Goal: Contribute content

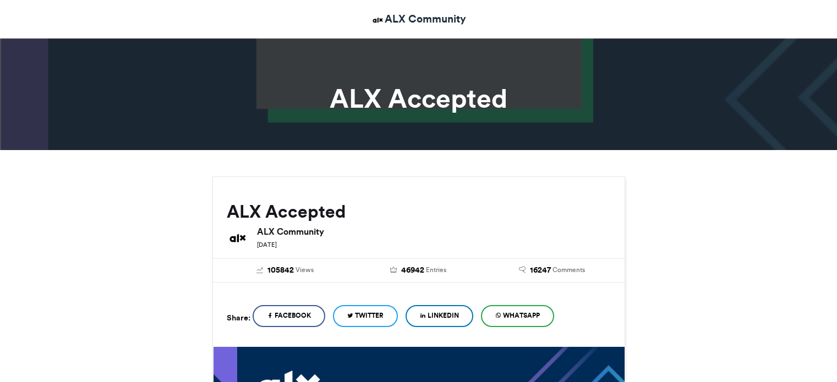
scroll to position [440, 0]
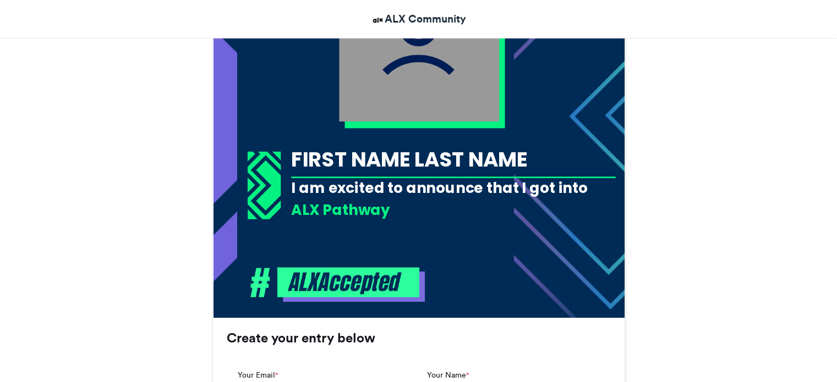
click at [523, 169] on div "FIRST NAME LAST NAME" at bounding box center [453, 159] width 324 height 29
click at [504, 148] on div "FIRST NAME LAST NAME" at bounding box center [453, 159] width 324 height 29
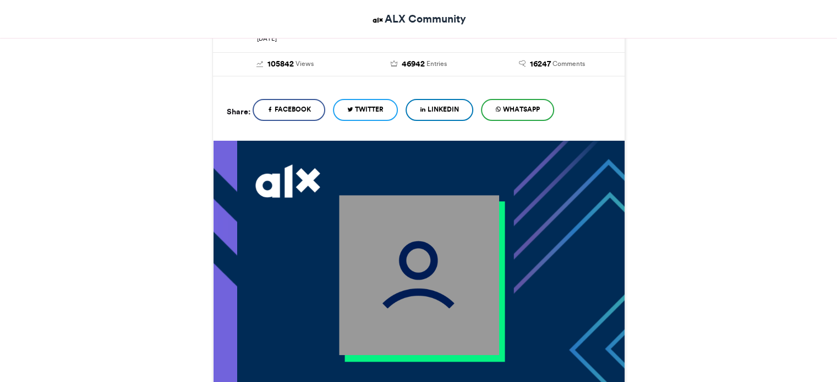
scroll to position [165, 0]
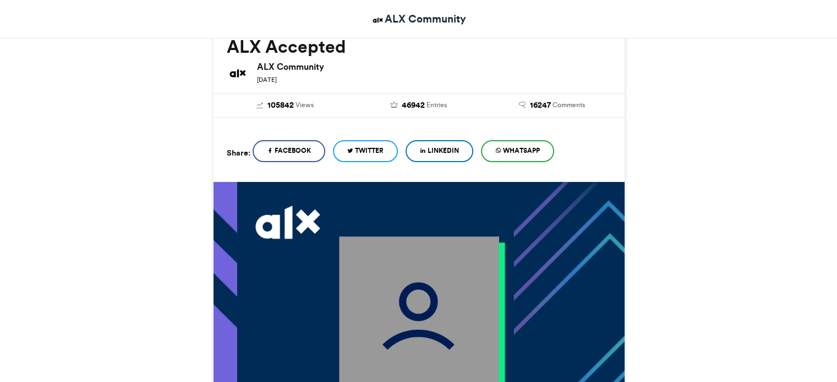
click at [437, 152] on span "LinkedIn" at bounding box center [442, 151] width 31 height 10
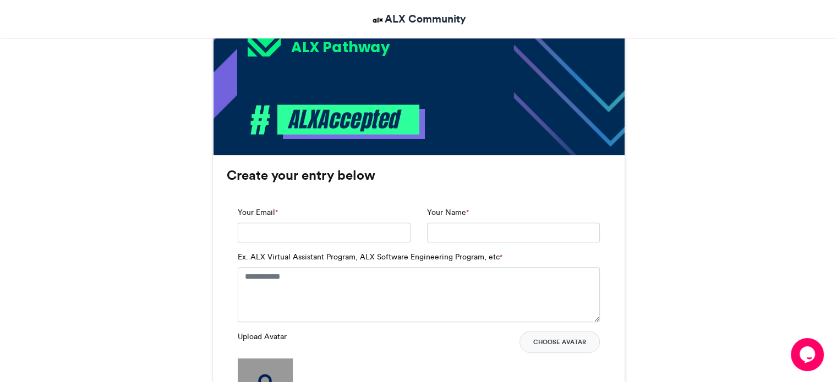
scroll to position [660, 0]
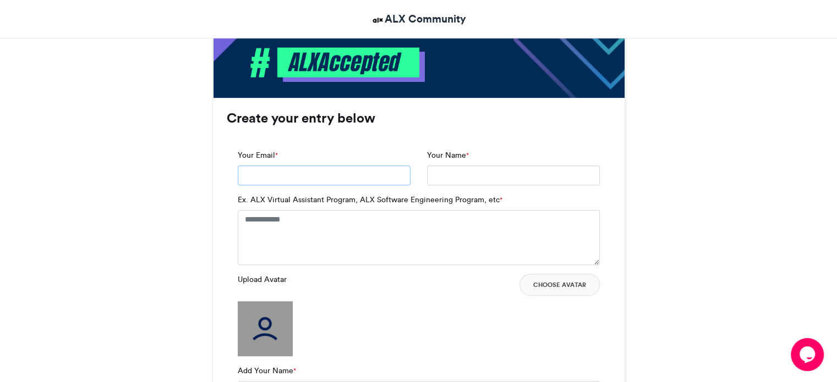
click at [308, 182] on input "Your Email *" at bounding box center [324, 176] width 173 height 20
type input "**********"
click at [519, 175] on input "**********" at bounding box center [513, 176] width 173 height 20
type input "*"
type input "**********"
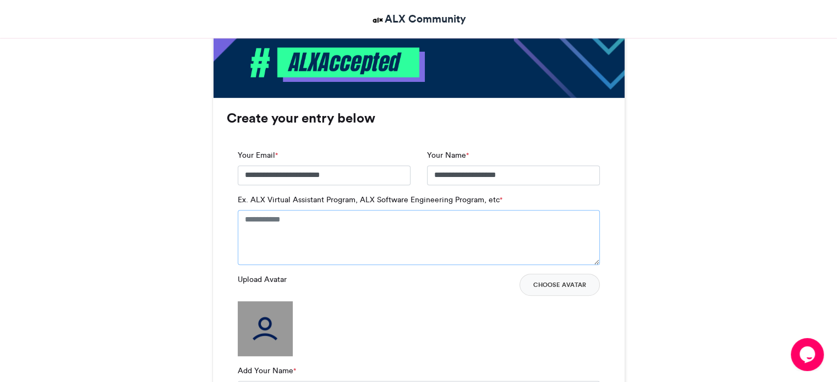
click at [345, 226] on textarea "Ex. ALX Virtual Assistant Program, ALX Software Engineering Program, etc *" at bounding box center [419, 237] width 362 height 55
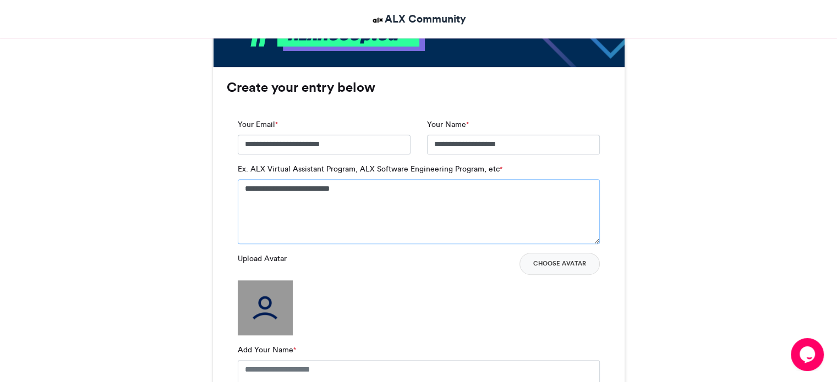
scroll to position [825, 0]
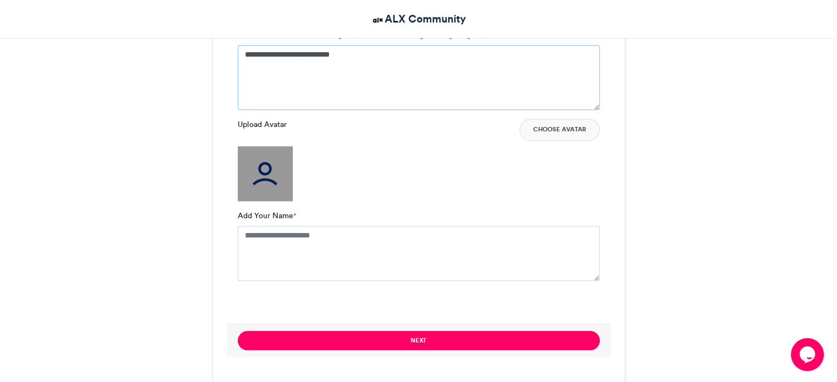
type textarea "**********"
click at [262, 169] on img at bounding box center [265, 173] width 55 height 55
click at [259, 173] on img at bounding box center [265, 173] width 55 height 55
click at [545, 129] on button "Choose Avatar" at bounding box center [559, 130] width 80 height 22
click at [555, 134] on button "Choose Avatar" at bounding box center [559, 130] width 80 height 22
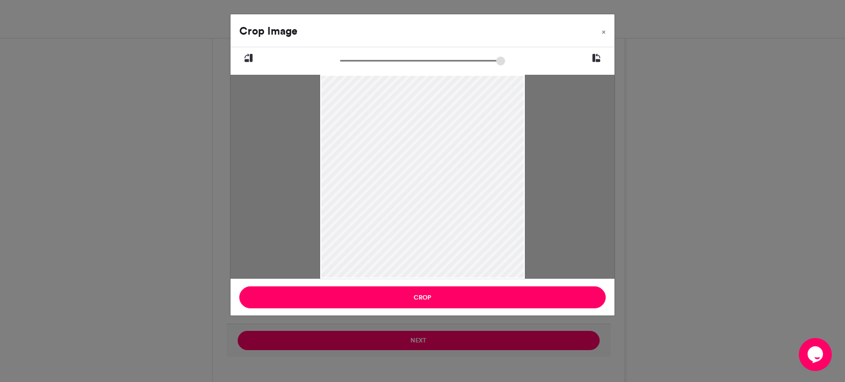
drag, startPoint x: 421, startPoint y: 145, endPoint x: 424, endPoint y: 171, distance: 26.5
click at [424, 171] on div at bounding box center [422, 203] width 204 height 272
drag, startPoint x: 321, startPoint y: 171, endPoint x: 279, endPoint y: 171, distance: 41.3
click at [279, 171] on div at bounding box center [422, 177] width 384 height 204
drag, startPoint x: 405, startPoint y: 185, endPoint x: 418, endPoint y: 140, distance: 46.8
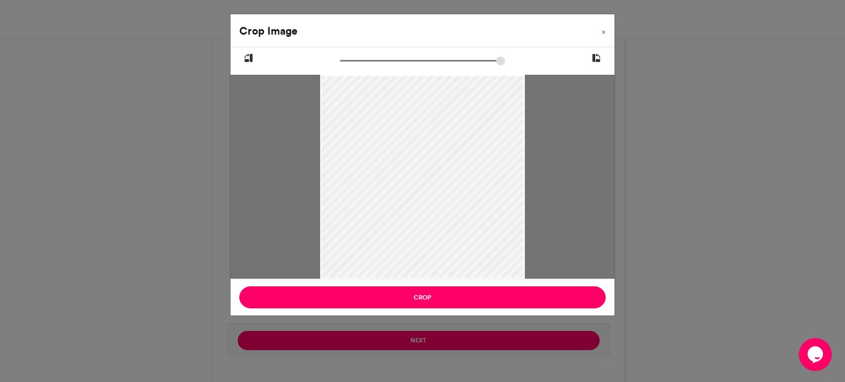
click at [418, 140] on div at bounding box center [422, 204] width 204 height 272
drag, startPoint x: 343, startPoint y: 62, endPoint x: 369, endPoint y: 76, distance: 30.0
click at [369, 66] on input "zoom" at bounding box center [422, 61] width 165 height 10
drag, startPoint x: 384, startPoint y: 127, endPoint x: 377, endPoint y: 158, distance: 31.6
click at [377, 158] on div at bounding box center [416, 243] width 270 height 359
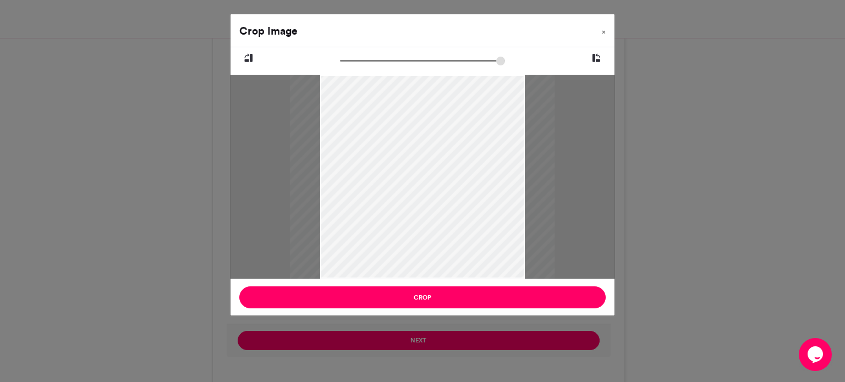
drag, startPoint x: 368, startPoint y: 61, endPoint x: 367, endPoint y: 76, distance: 15.4
type input "******"
click at [367, 66] on input "zoom" at bounding box center [422, 61] width 165 height 10
drag, startPoint x: 398, startPoint y: 153, endPoint x: 385, endPoint y: 172, distance: 23.3
click at [385, 172] on div at bounding box center [409, 240] width 265 height 353
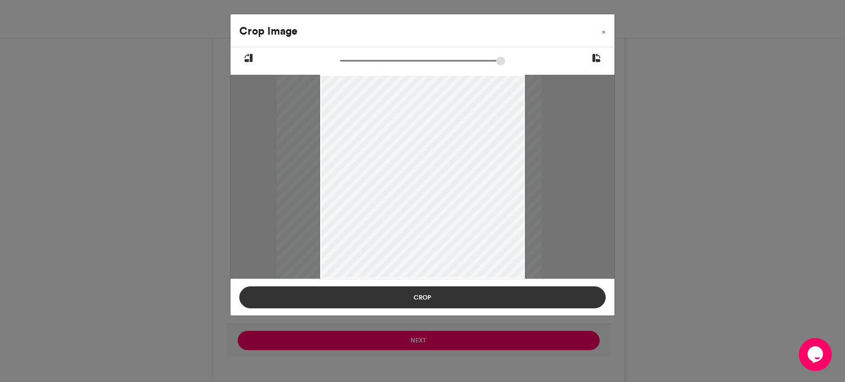
click at [442, 300] on button "Crop" at bounding box center [422, 298] width 366 height 22
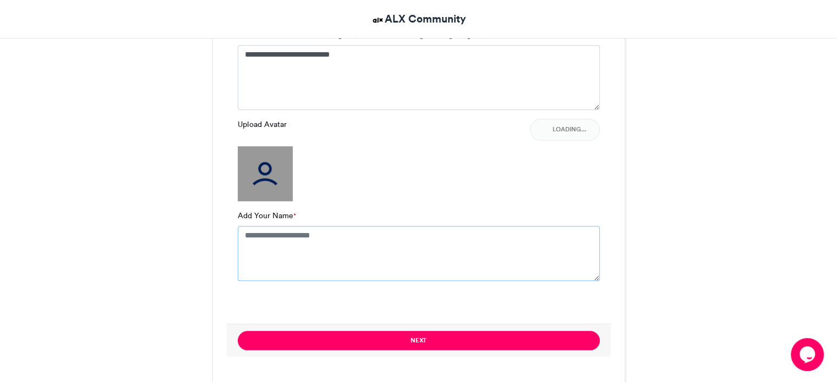
click at [281, 235] on textarea "Add Your Name *" at bounding box center [419, 253] width 362 height 55
click at [555, 124] on button "Choose Avatar" at bounding box center [559, 130] width 80 height 22
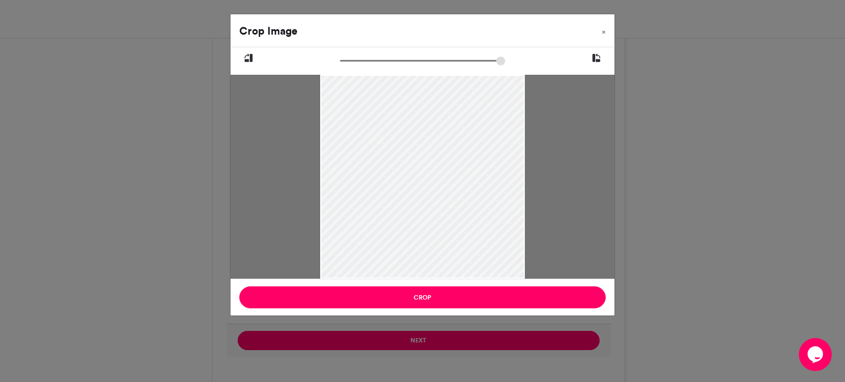
drag, startPoint x: 413, startPoint y: 113, endPoint x: 402, endPoint y: 135, distance: 24.6
click at [404, 140] on div at bounding box center [422, 203] width 204 height 272
drag, startPoint x: 342, startPoint y: 59, endPoint x: 366, endPoint y: 56, distance: 25.1
type input "******"
click at [366, 56] on input "zoom" at bounding box center [422, 61] width 165 height 10
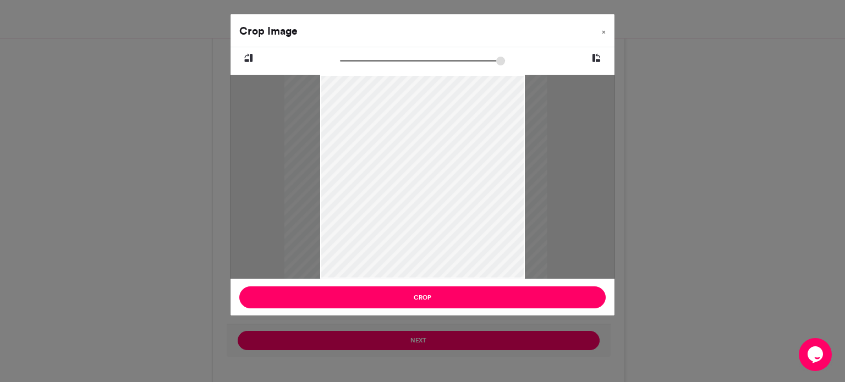
drag, startPoint x: 373, startPoint y: 96, endPoint x: 368, endPoint y: 120, distance: 25.2
click at [368, 120] on div at bounding box center [415, 239] width 262 height 350
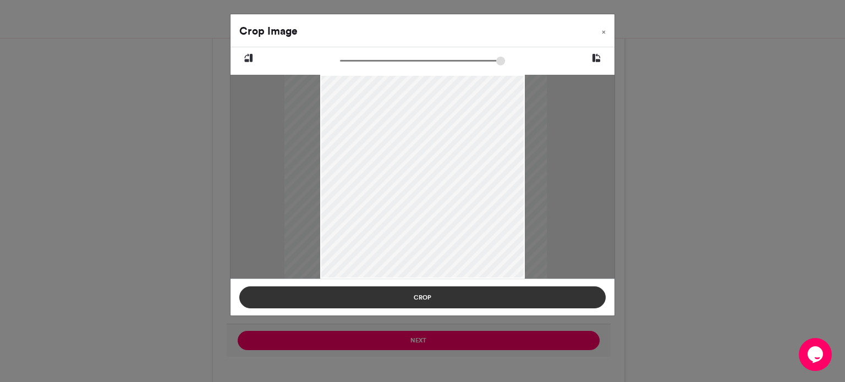
click at [427, 303] on button "Crop" at bounding box center [422, 298] width 366 height 22
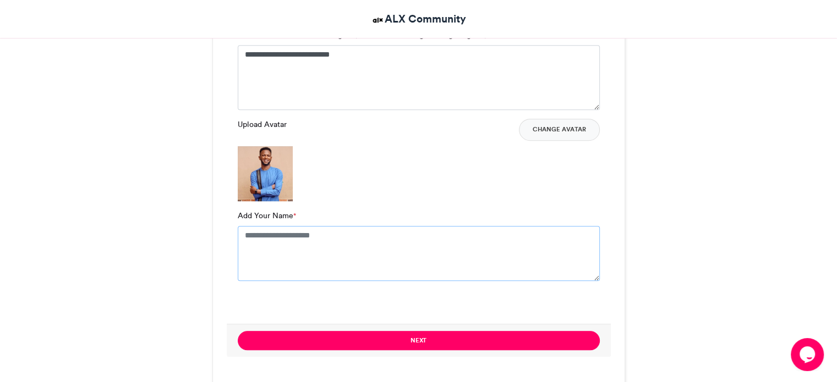
click at [311, 233] on textarea "Add Your Name *" at bounding box center [419, 253] width 362 height 55
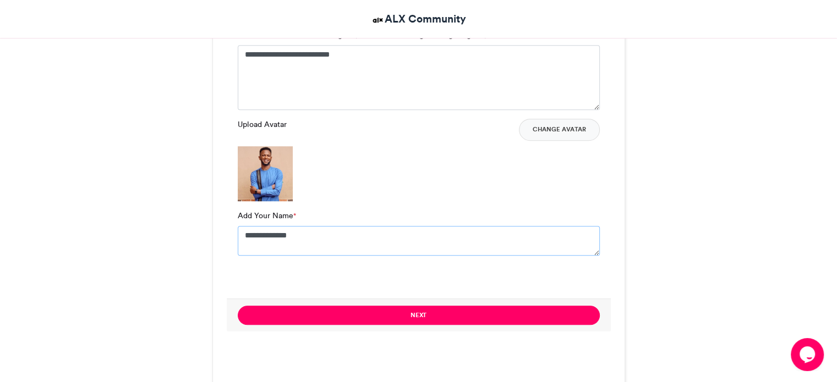
click at [334, 242] on textarea "**********" at bounding box center [419, 241] width 362 height 30
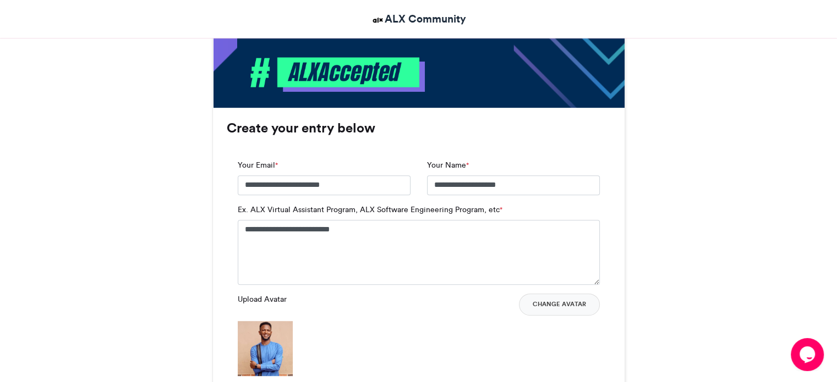
scroll to position [781, 0]
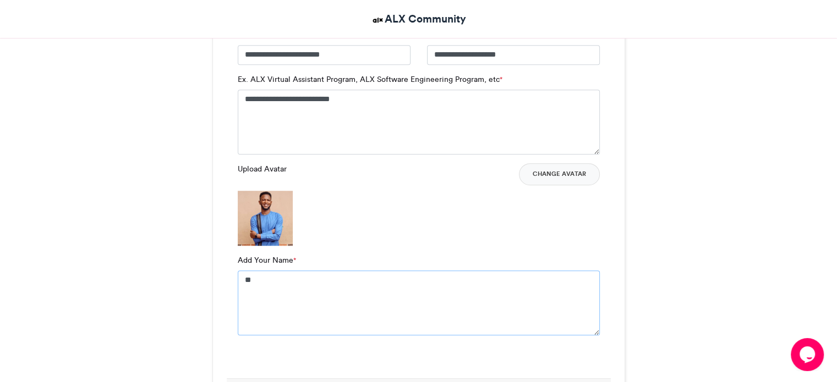
type textarea "*"
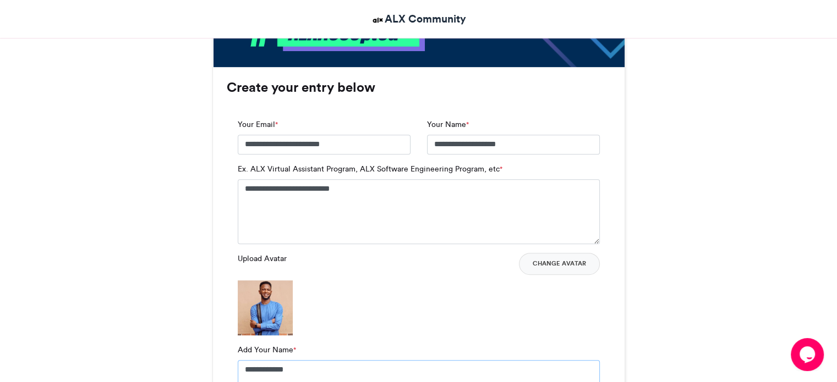
scroll to position [671, 0]
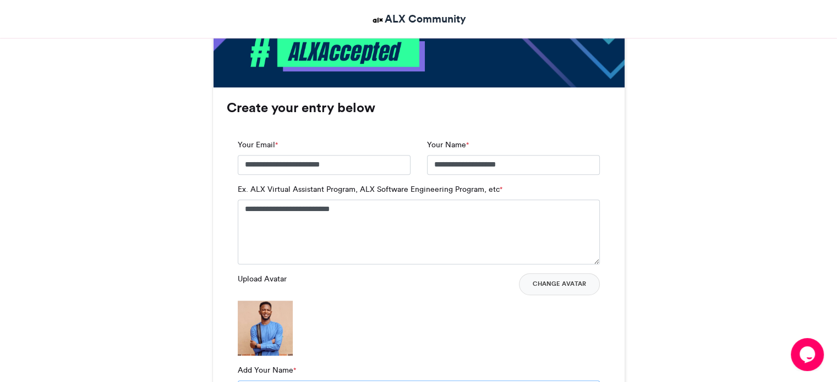
type textarea "**********"
click at [348, 211] on textarea "**********" at bounding box center [419, 232] width 362 height 65
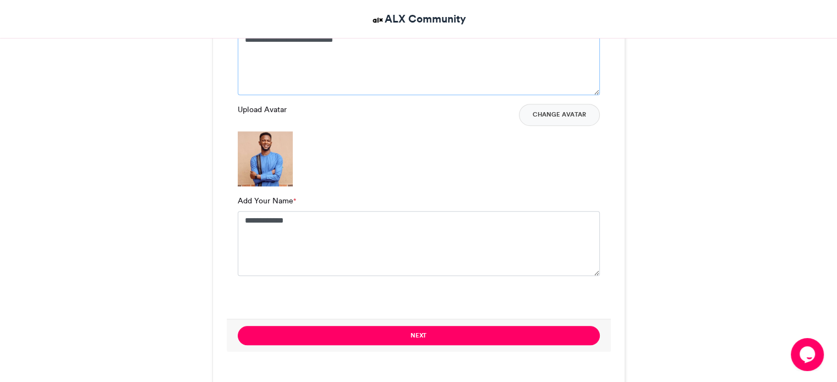
scroll to position [871, 0]
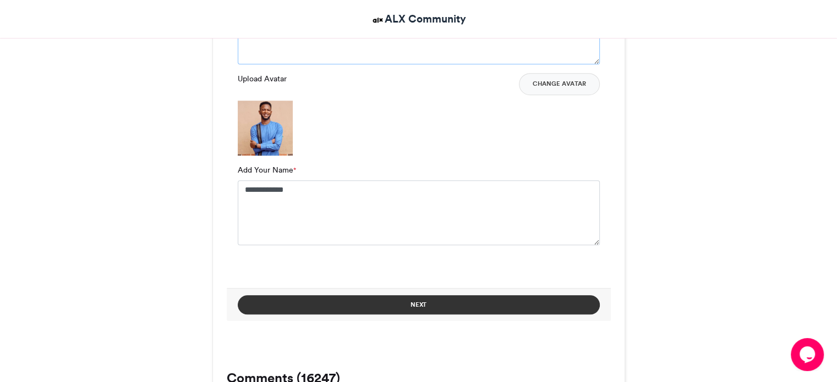
type textarea "**********"
click at [405, 303] on button "Next" at bounding box center [419, 304] width 362 height 19
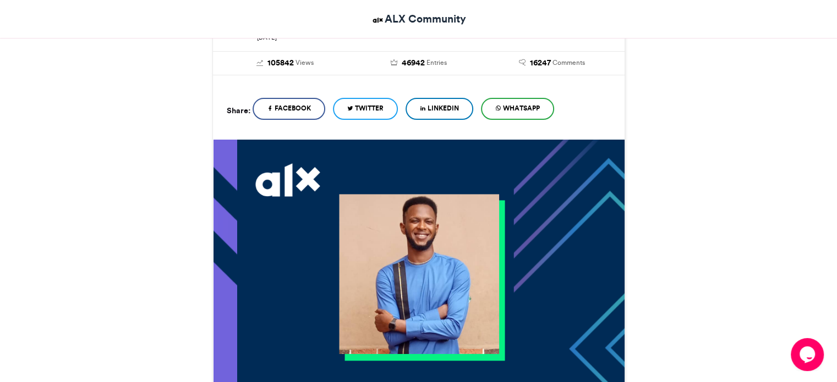
scroll to position [101, 0]
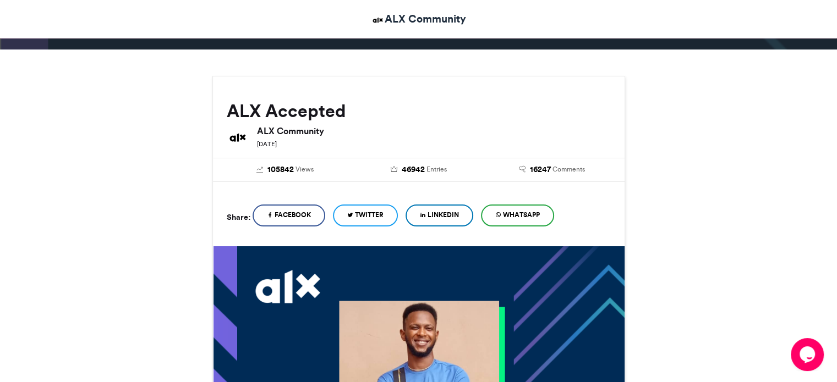
click at [436, 216] on span "LinkedIn" at bounding box center [442, 215] width 31 height 10
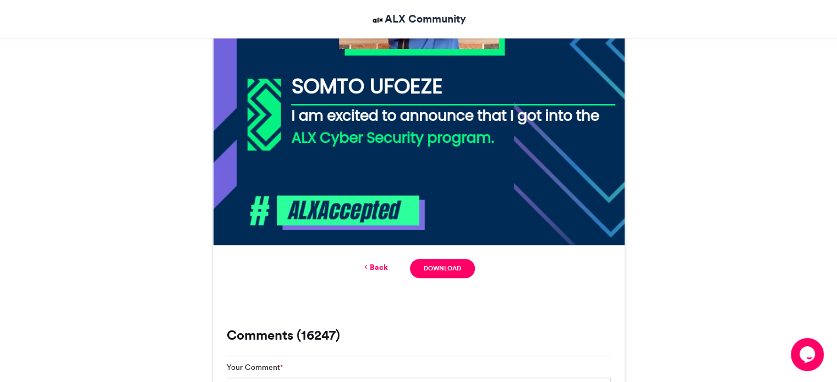
scroll to position [548, 0]
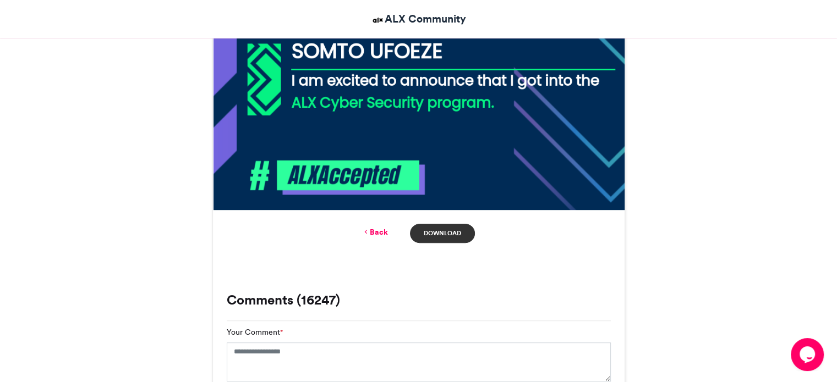
click at [444, 229] on link "Download" at bounding box center [442, 233] width 64 height 19
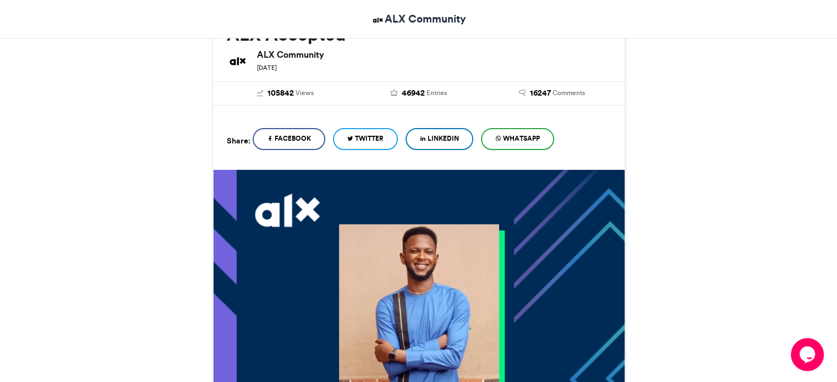
scroll to position [195, 0]
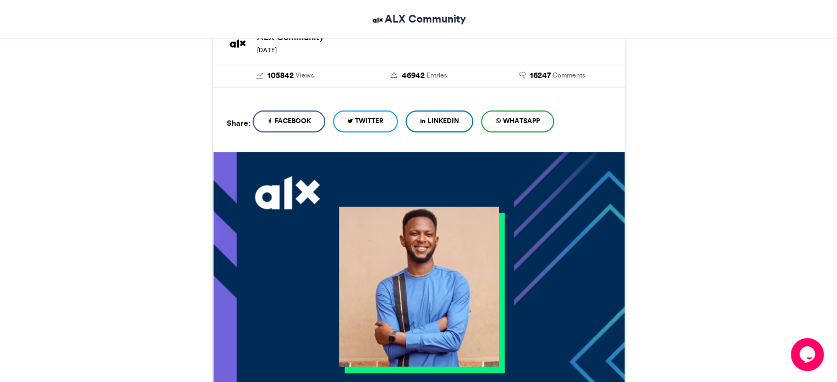
click at [438, 119] on span "LinkedIn" at bounding box center [442, 121] width 31 height 10
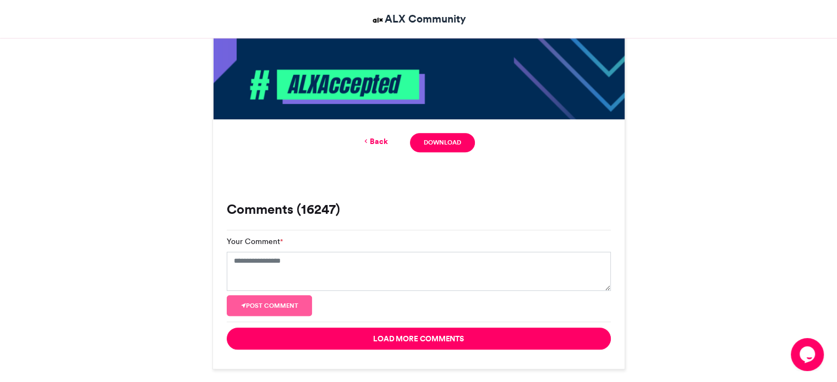
scroll to position [745, 0]
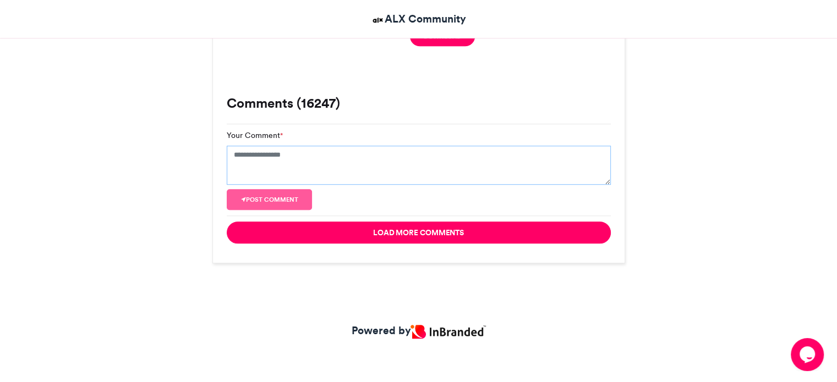
click at [326, 161] on textarea "Your Comment *" at bounding box center [419, 166] width 384 height 40
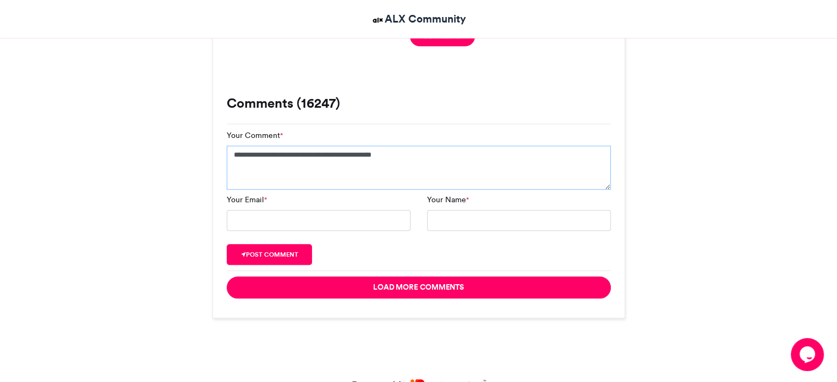
type textarea "**********"
click at [494, 220] on input "Your Name *" at bounding box center [519, 220] width 184 height 21
type input "**********"
click at [275, 254] on button "Post comment" at bounding box center [270, 254] width 86 height 21
click at [258, 218] on input "Your Email *" at bounding box center [319, 220] width 184 height 21
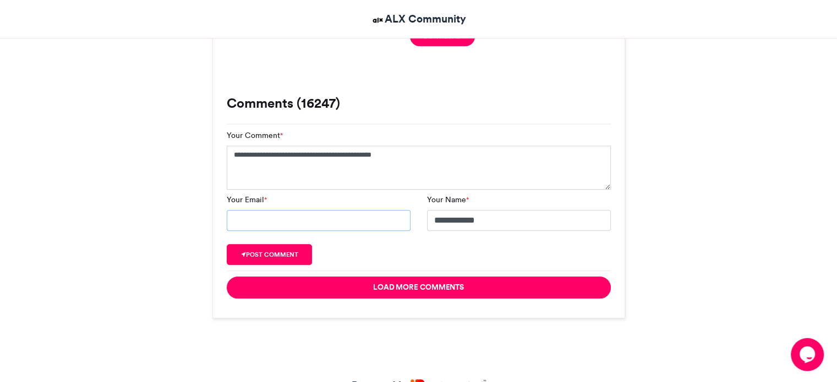
type input "**********"
click at [293, 256] on button "Post comment" at bounding box center [270, 254] width 86 height 21
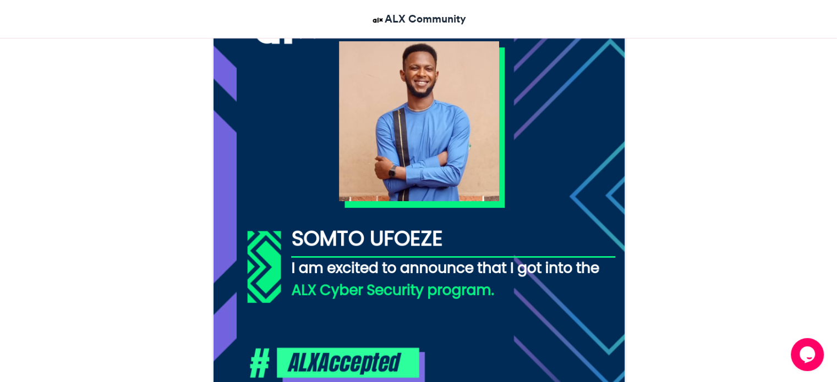
scroll to position [152, 0]
